Goal: Go to known website: Access a specific website the user already knows

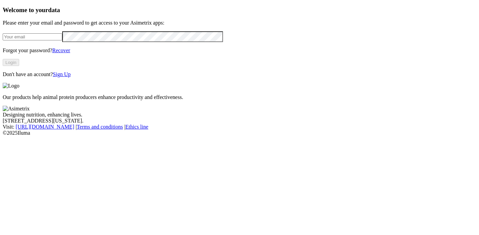
type input "[EMAIL_ADDRESS][DOMAIN_NAME]"
click at [232, 92] on div "Our products help animal protein producers enhance productivity and effectivene…" at bounding box center [239, 91] width 473 height 17
click at [62, 40] on input "microbiologia.okuo@premexcorp.com" at bounding box center [32, 36] width 59 height 7
drag, startPoint x: 127, startPoint y: 50, endPoint x: 54, endPoint y: 51, distance: 72.9
click at [3, 40] on div "Welcome to your data Please enter your email and password to get access to your…" at bounding box center [239, 41] width 473 height 71
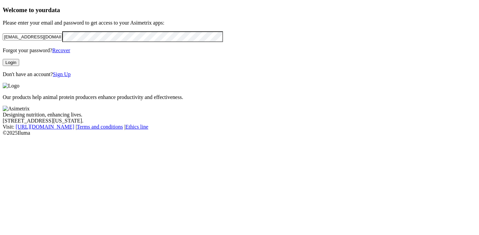
click at [253, 83] on div "Our products help animal protein producers enhance productivity and effectivene…" at bounding box center [239, 91] width 473 height 17
drag, startPoint x: 101, startPoint y: 95, endPoint x: 115, endPoint y: 94, distance: 13.8
click at [19, 66] on button "Login" at bounding box center [11, 62] width 16 height 7
